Goal: Task Accomplishment & Management: Manage account settings

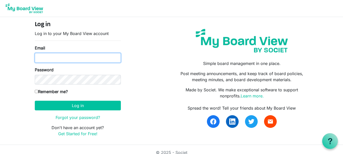
click at [47, 56] on input "Email" at bounding box center [78, 58] width 86 height 10
type input "[EMAIL_ADDRESS][DOMAIN_NAME]"
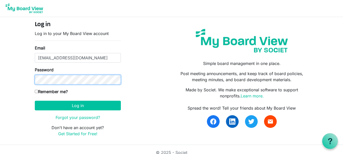
click at [35, 101] on button "Log in" at bounding box center [78, 106] width 86 height 10
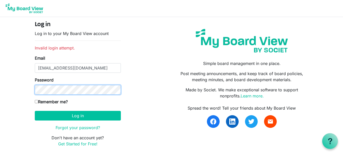
click at [35, 111] on button "Log in" at bounding box center [78, 116] width 86 height 10
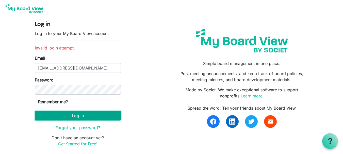
click at [77, 116] on button "Log in" at bounding box center [78, 116] width 86 height 10
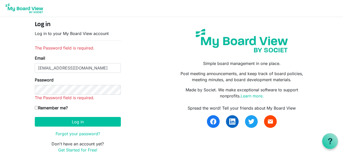
click at [36, 108] on input "Remember me?" at bounding box center [36, 107] width 3 height 3
checkbox input "true"
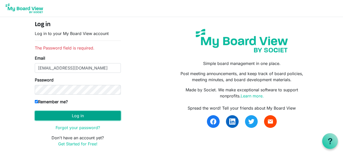
click at [74, 116] on button "Log in" at bounding box center [78, 116] width 86 height 10
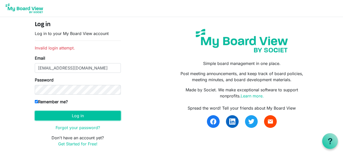
click at [74, 116] on button "Log in" at bounding box center [78, 116] width 86 height 10
